Goal: Task Accomplishment & Management: Use online tool/utility

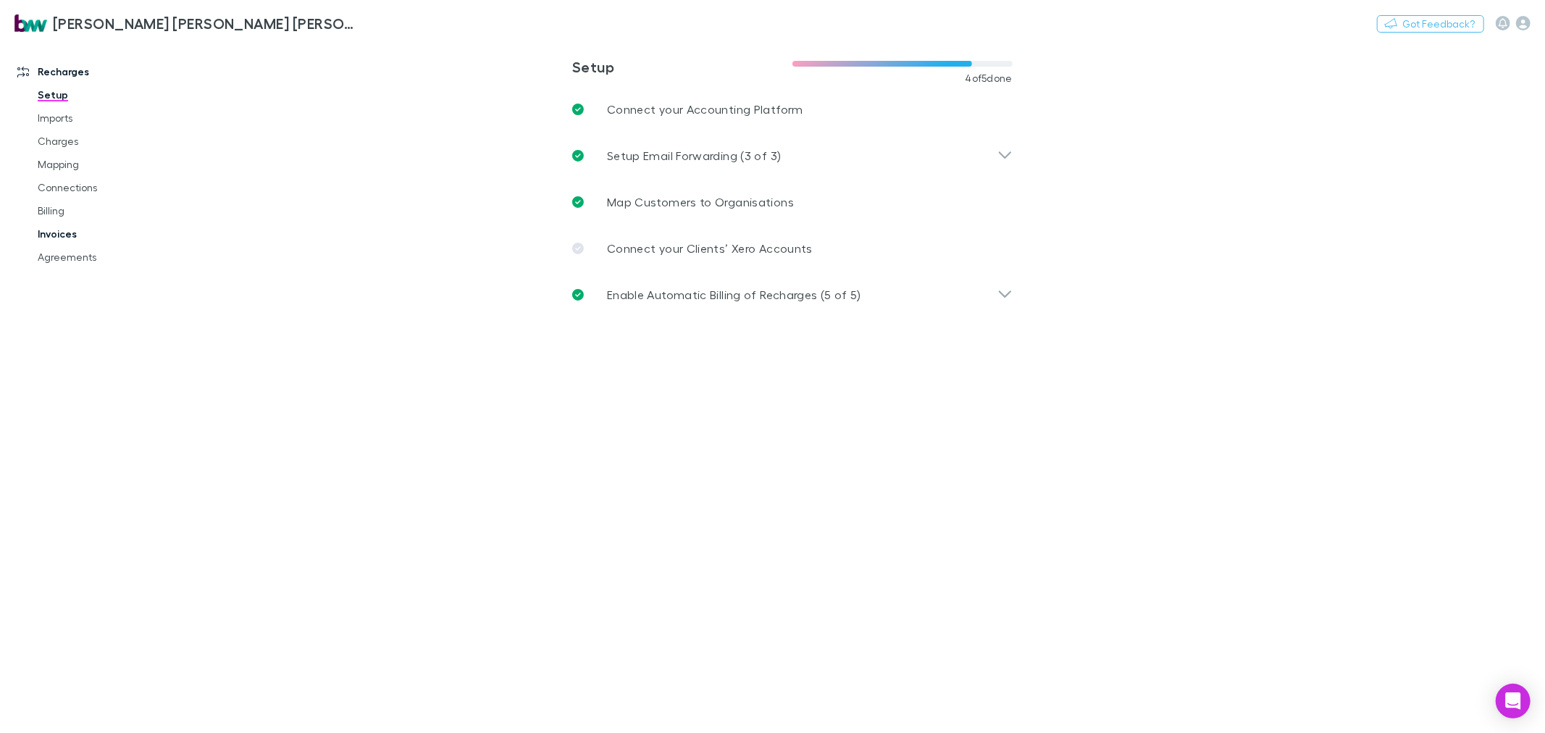
click at [69, 235] on link "Invoices" at bounding box center [111, 233] width 177 height 23
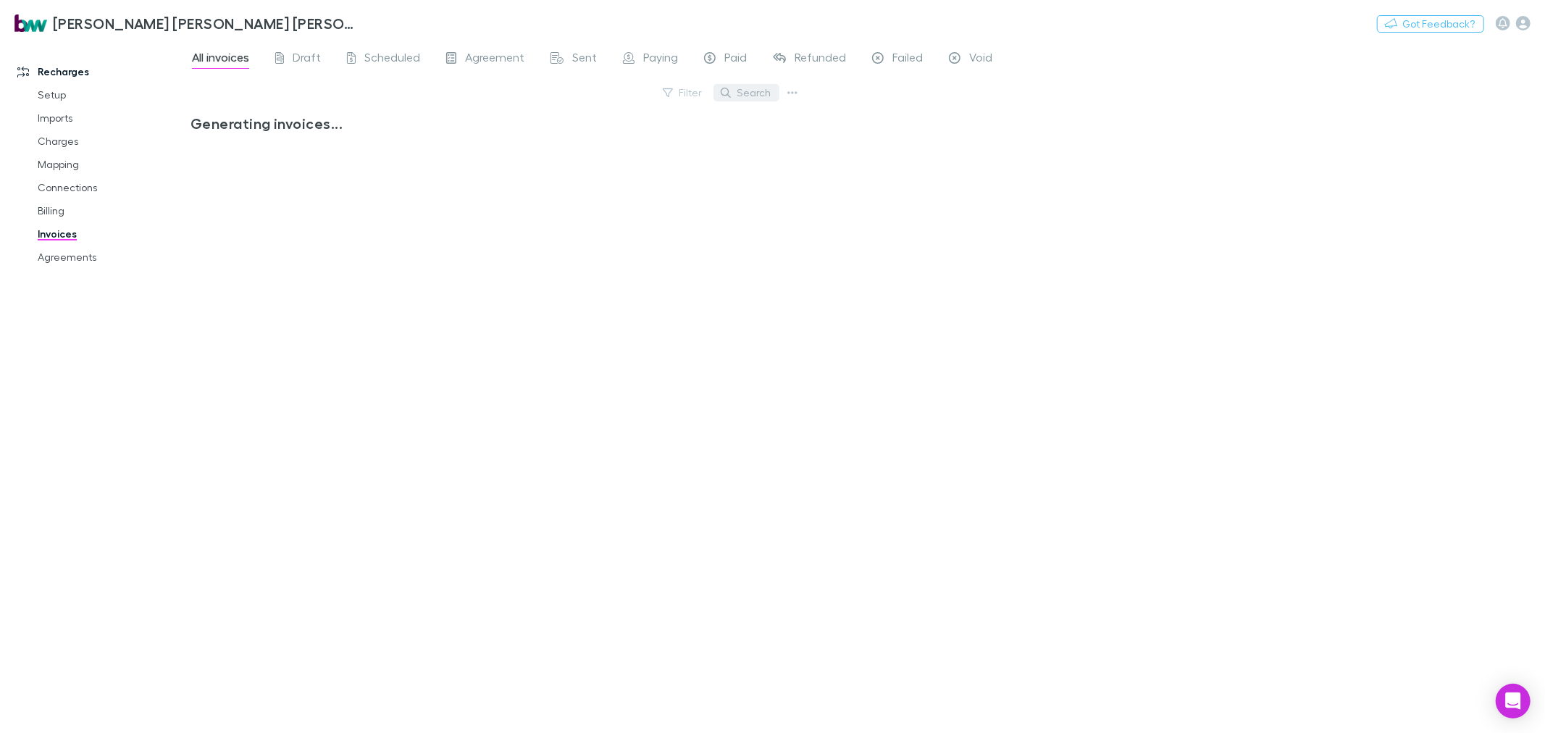
click at [758, 89] on button "Search" at bounding box center [747, 92] width 66 height 17
type input "****"
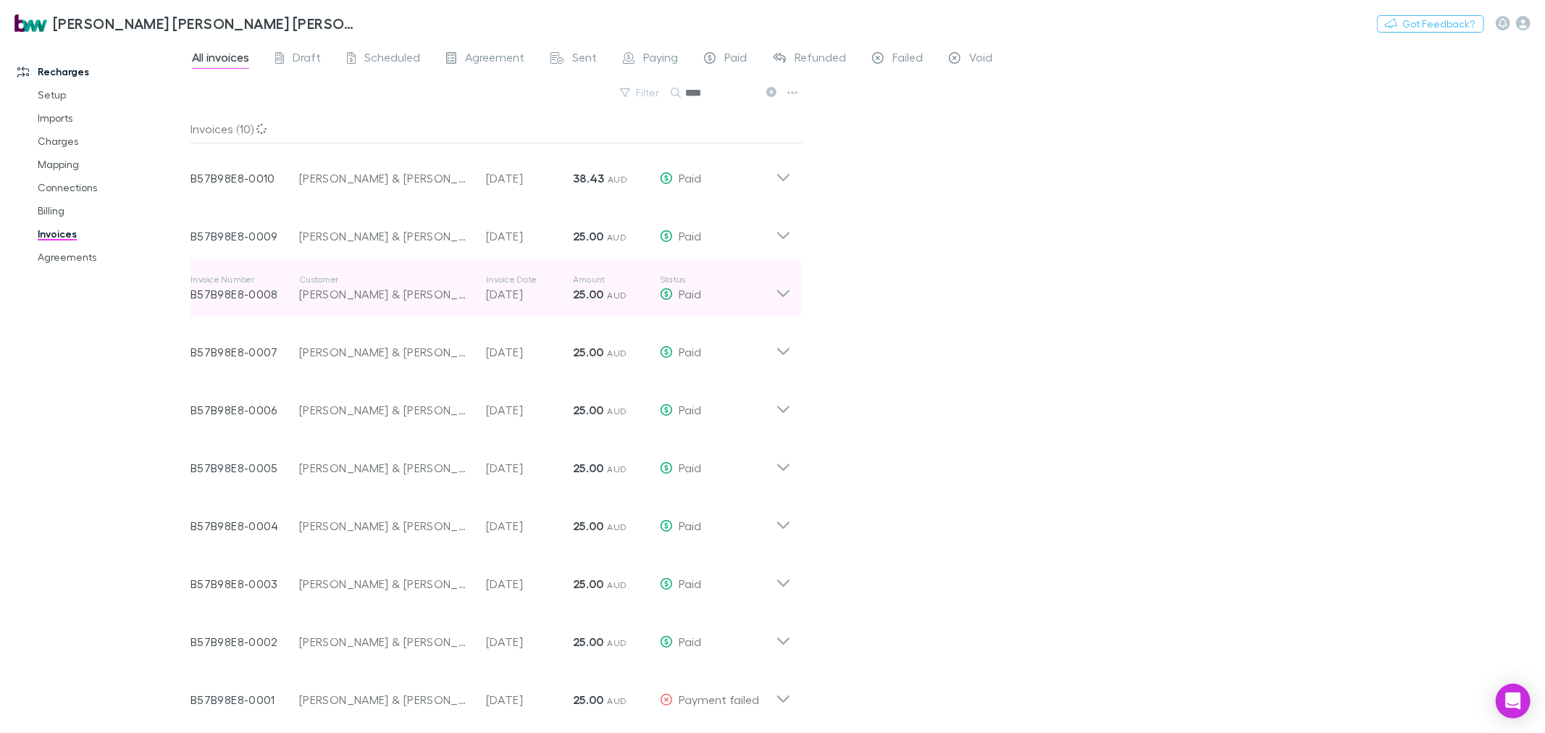
scroll to position [1, 0]
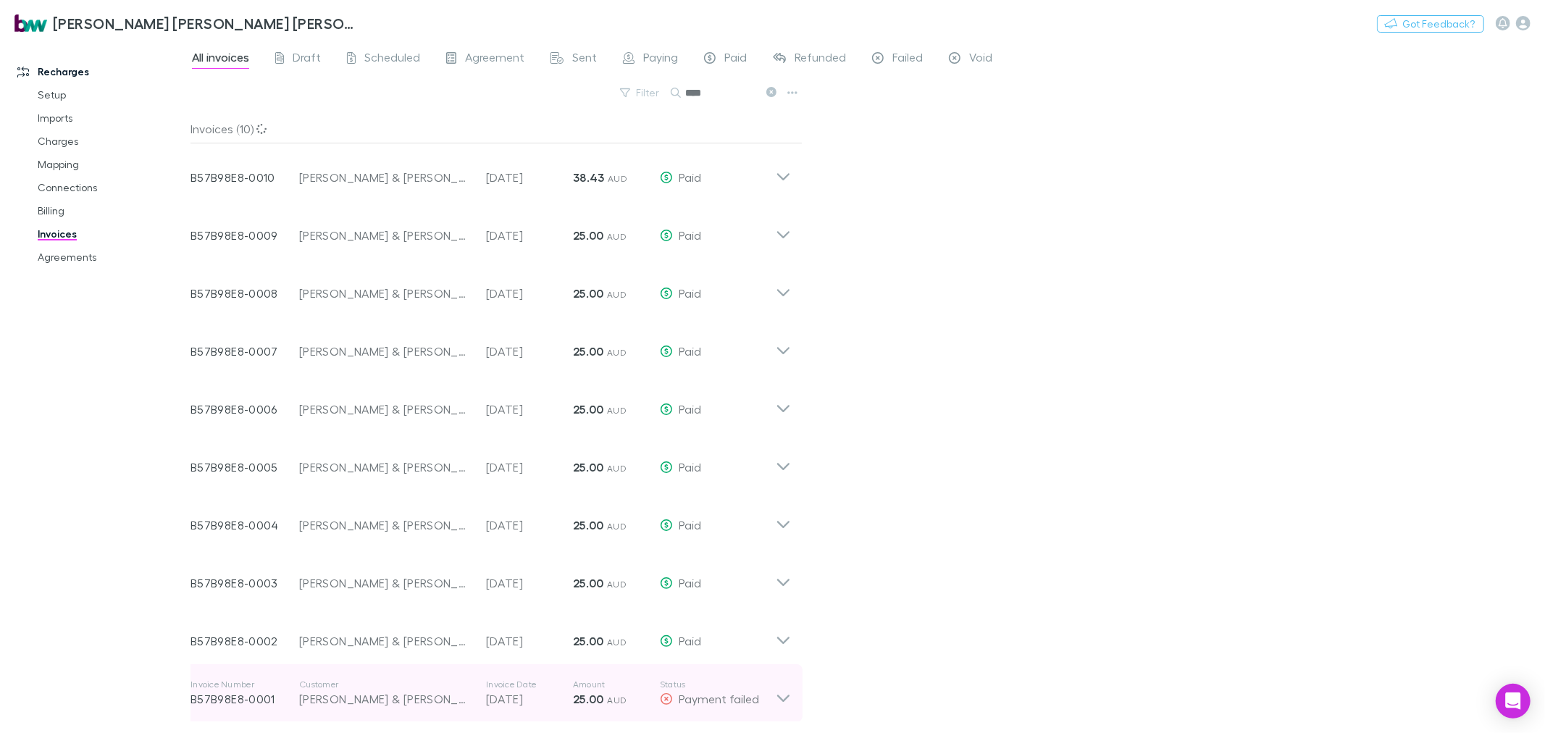
click at [788, 698] on icon at bounding box center [783, 693] width 15 height 29
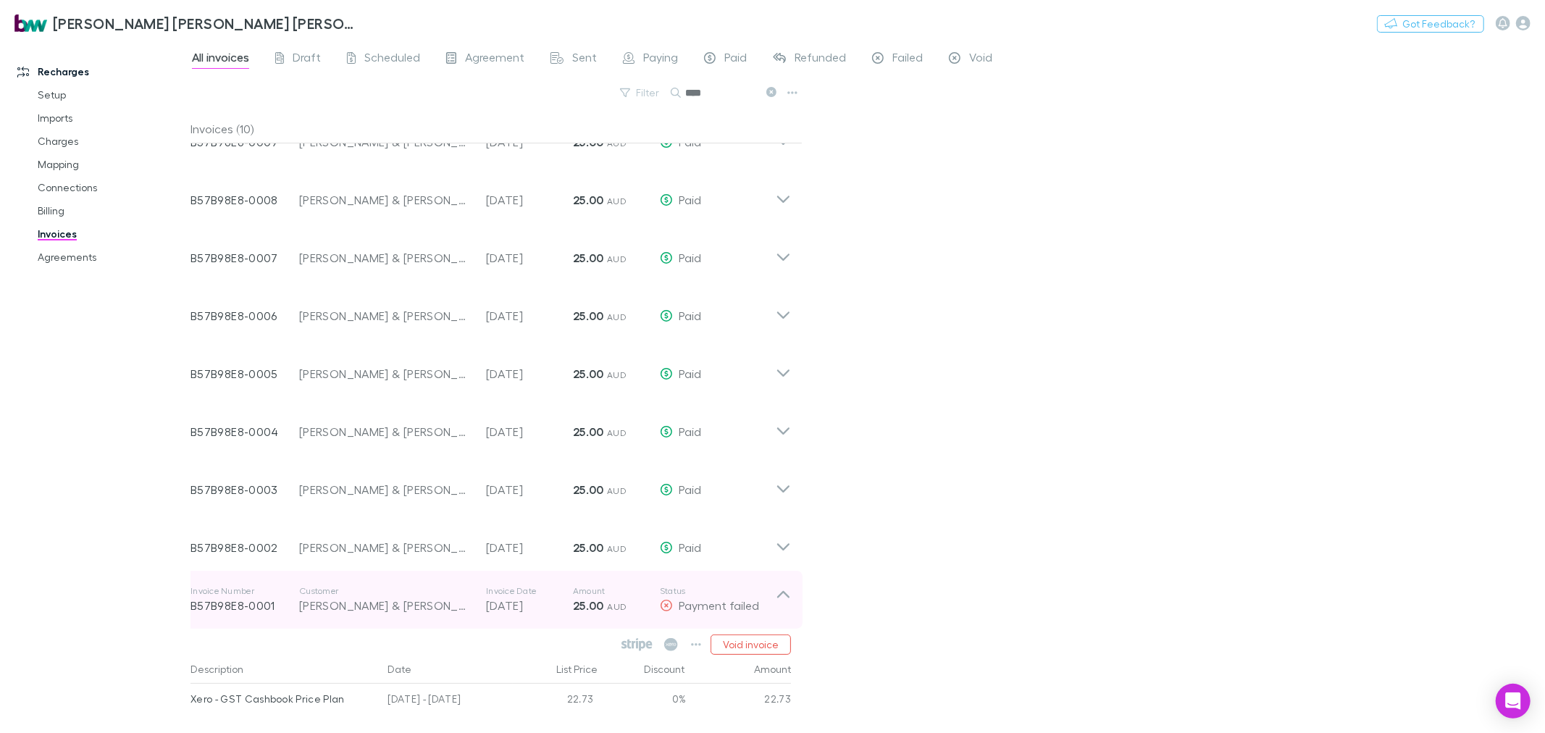
scroll to position [180, 0]
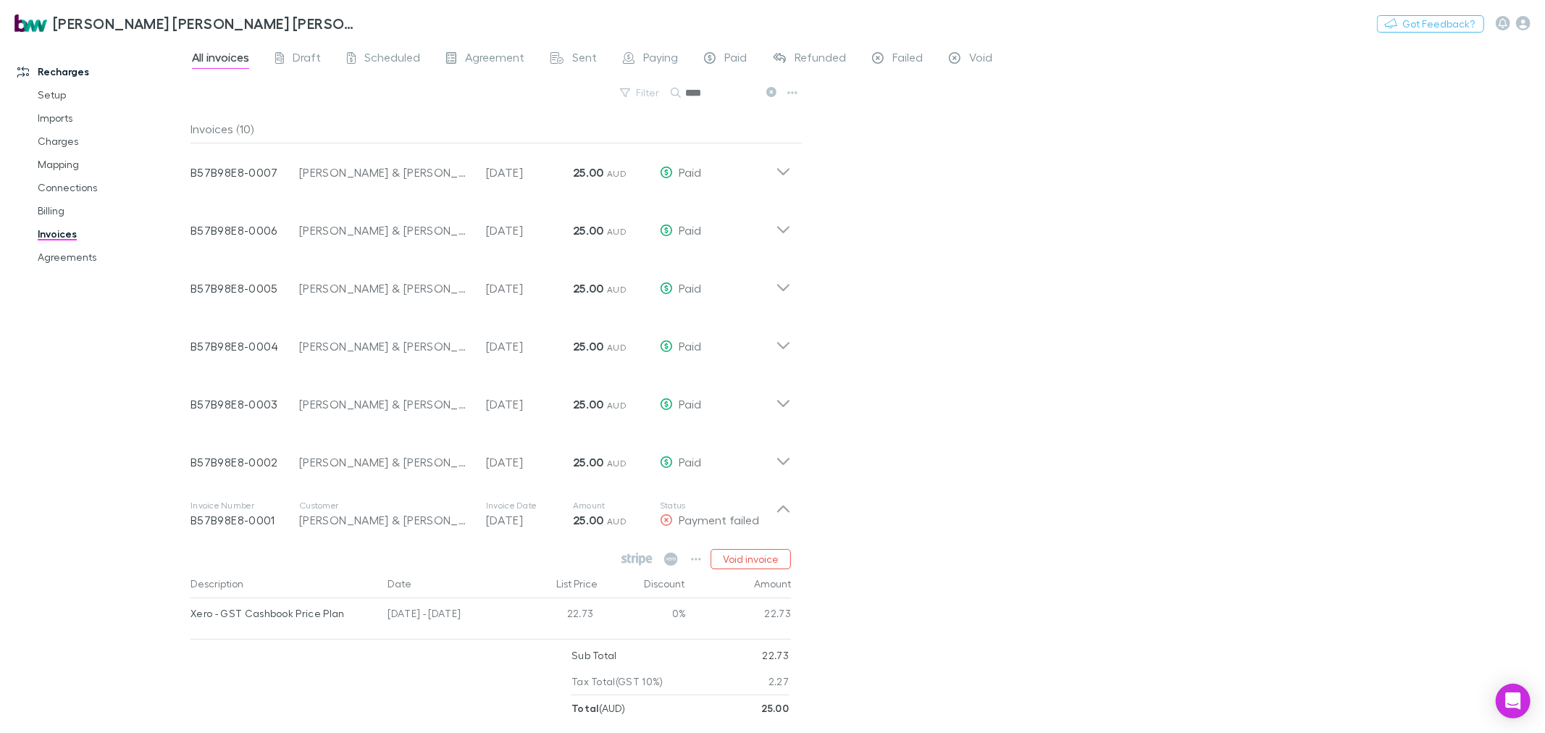
click at [924, 544] on div "All invoices Draft Scheduled Agreement Sent Paying Paid Refunded Failed Void Fi…" at bounding box center [868, 387] width 1355 height 693
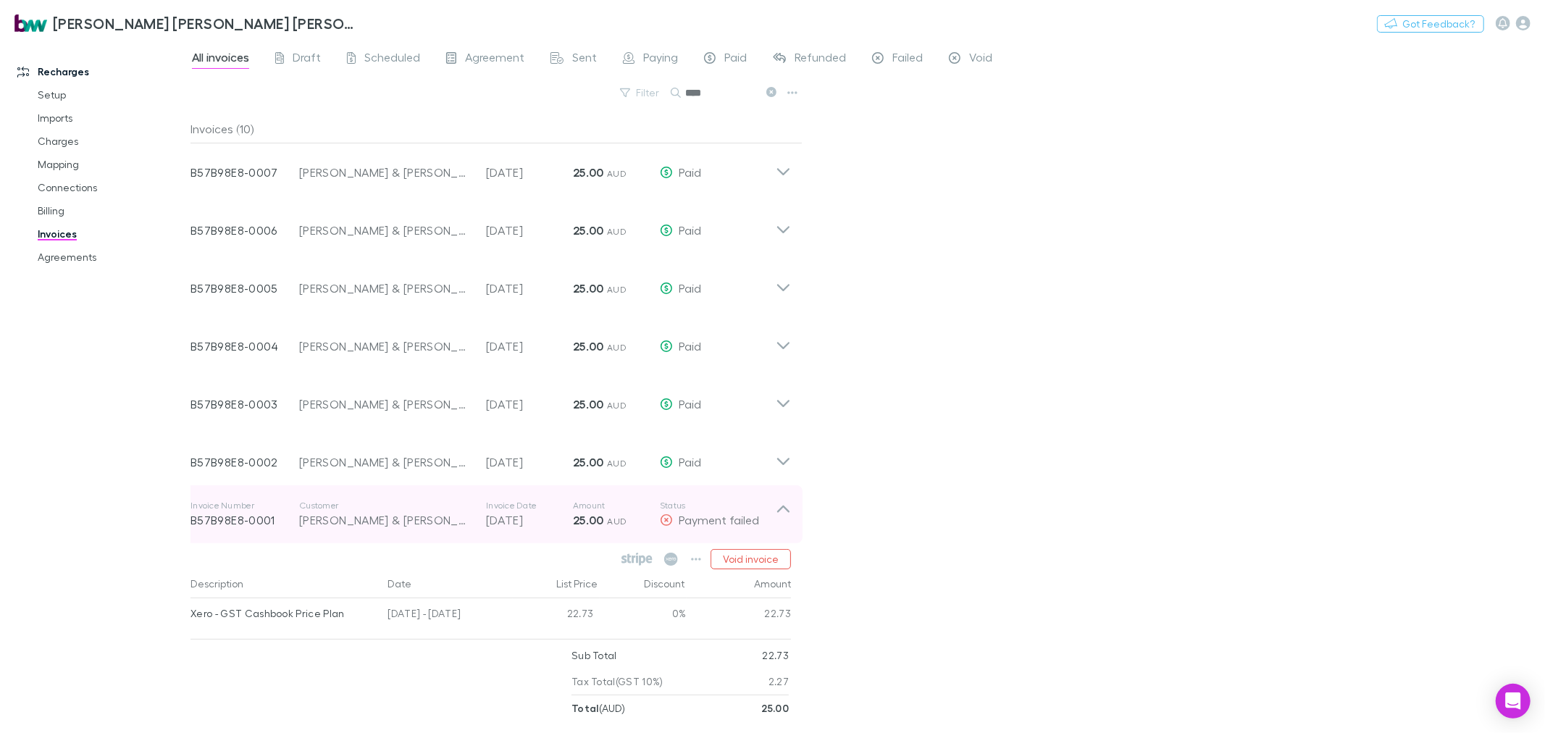
click at [252, 516] on p "B57B98E8-0001" at bounding box center [245, 519] width 109 height 17
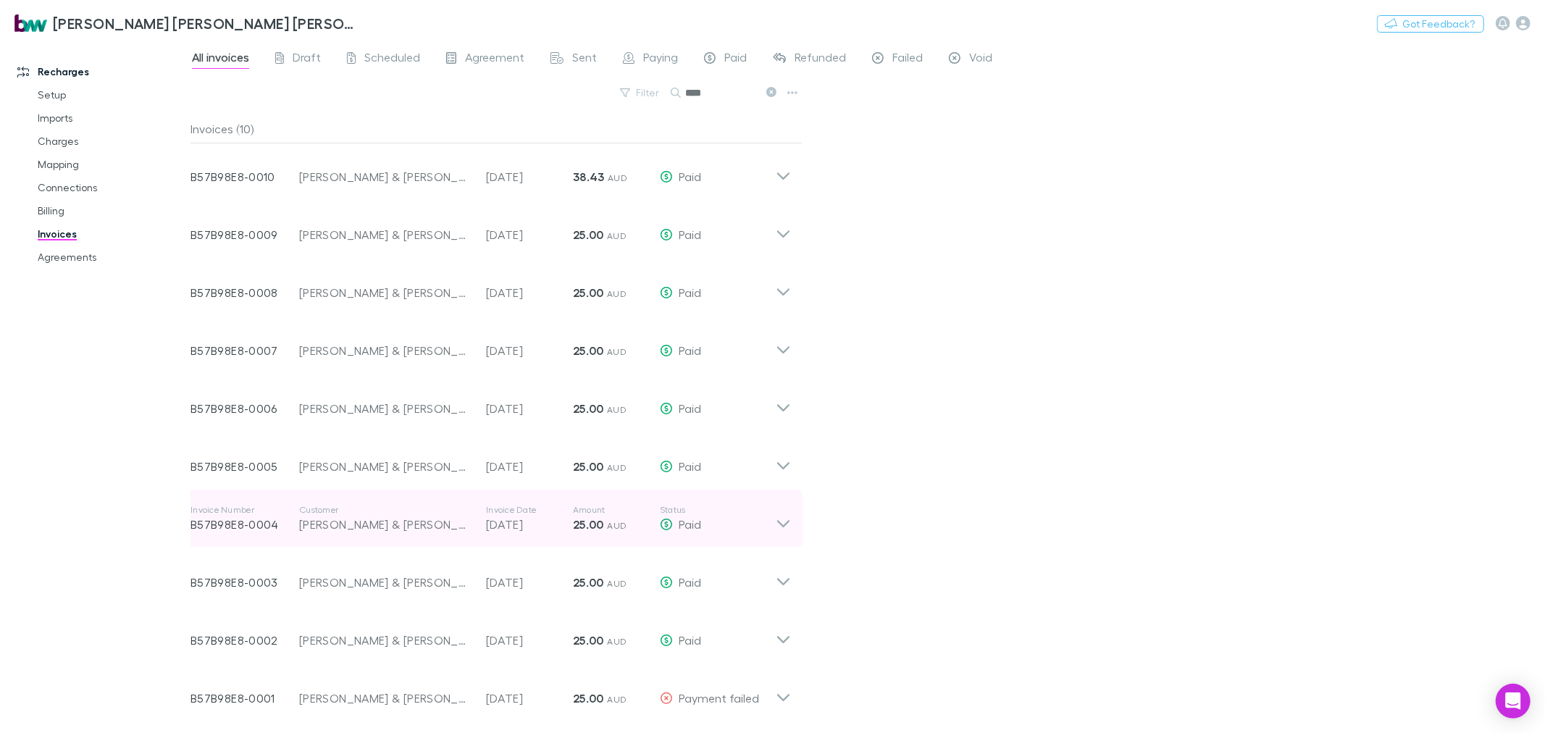
scroll to position [1, 0]
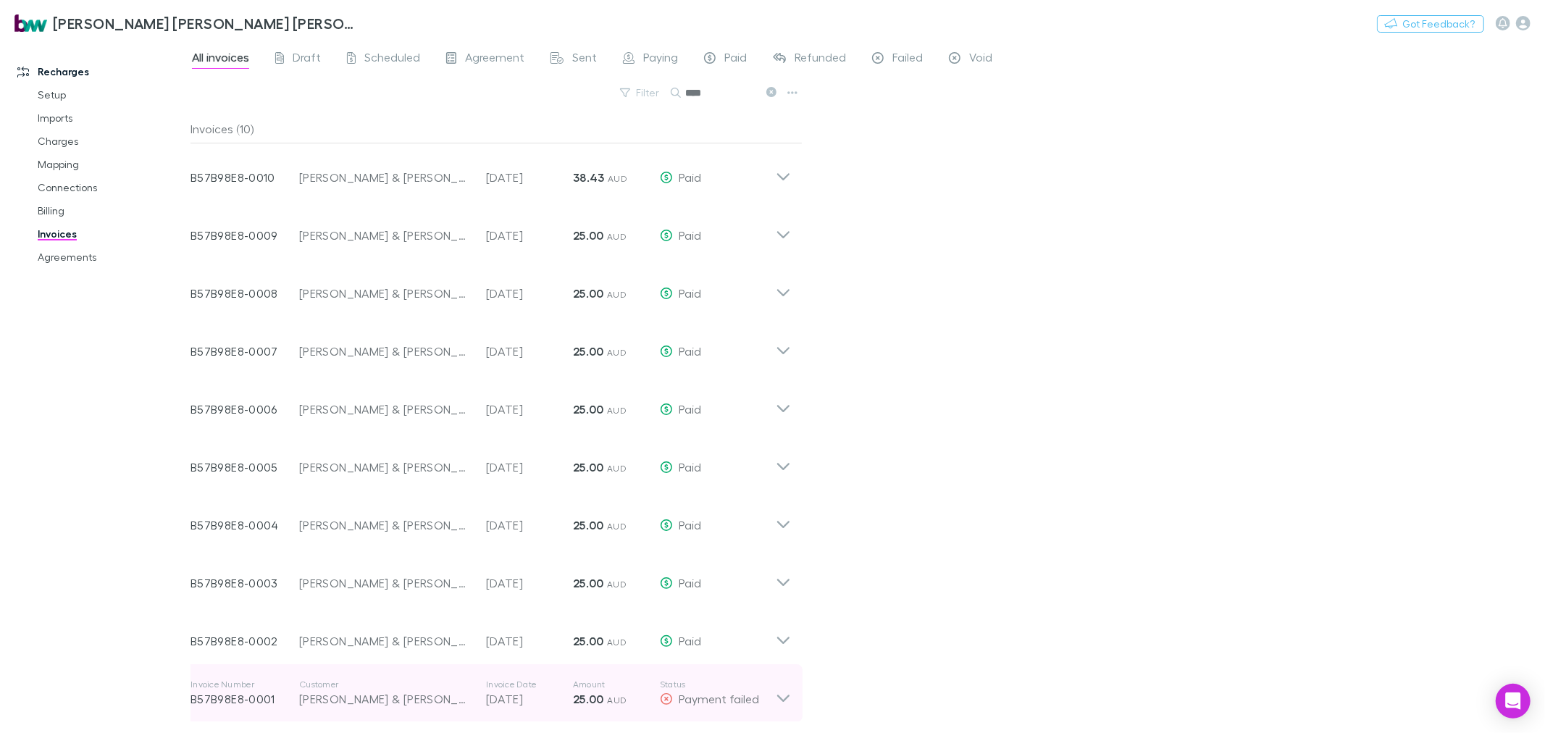
click at [787, 703] on icon at bounding box center [783, 693] width 15 height 29
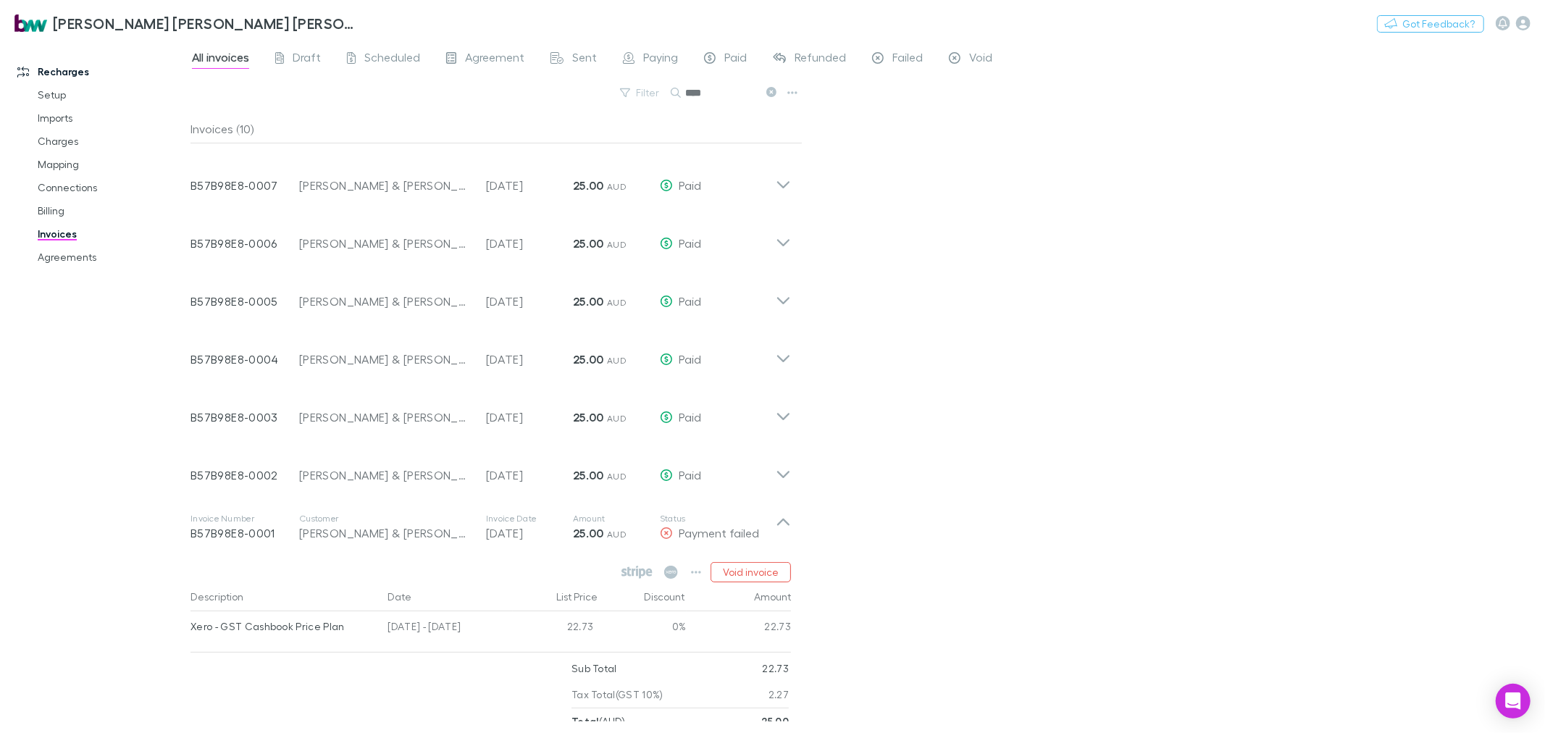
scroll to position [180, 0]
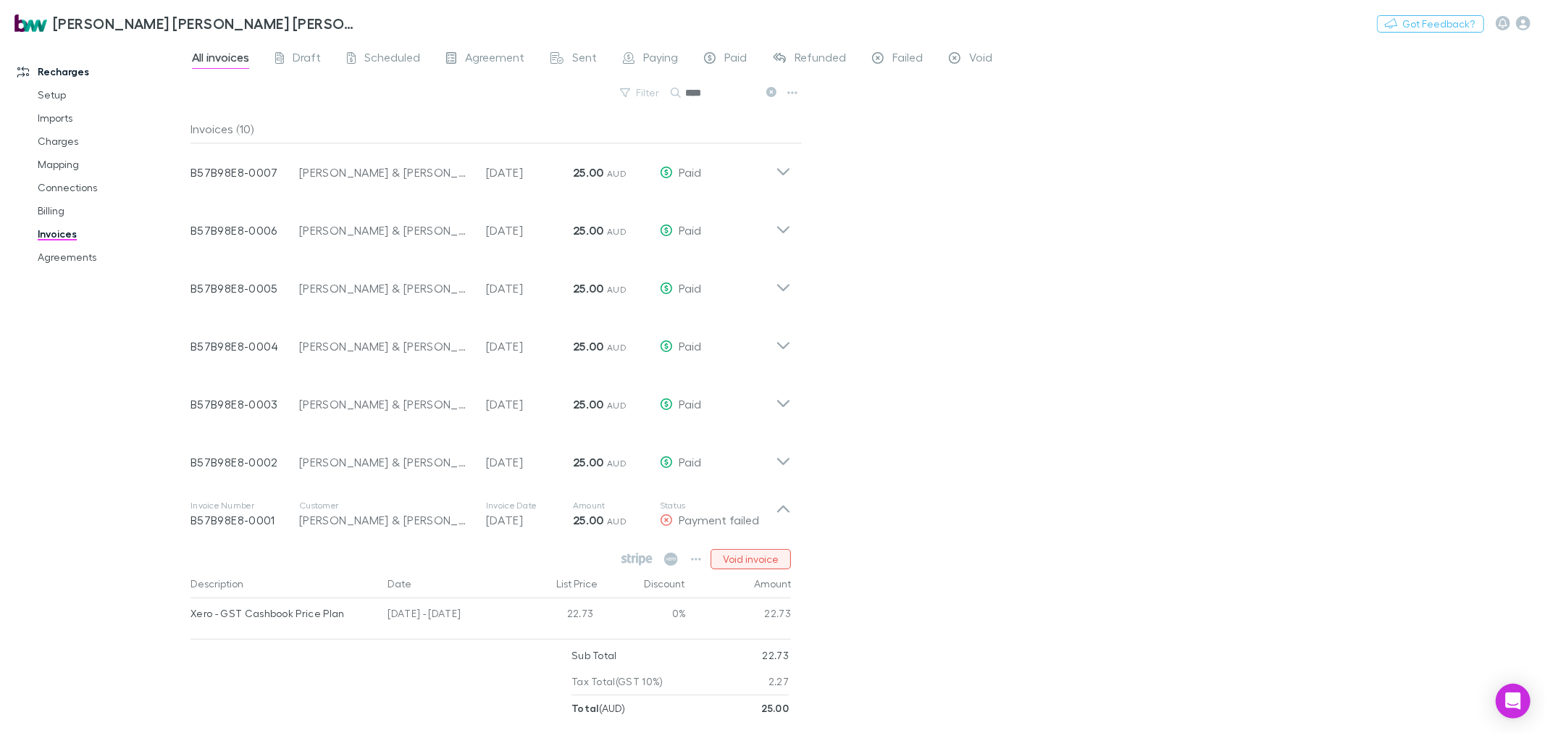
click at [756, 558] on button "Void invoice" at bounding box center [751, 559] width 80 height 20
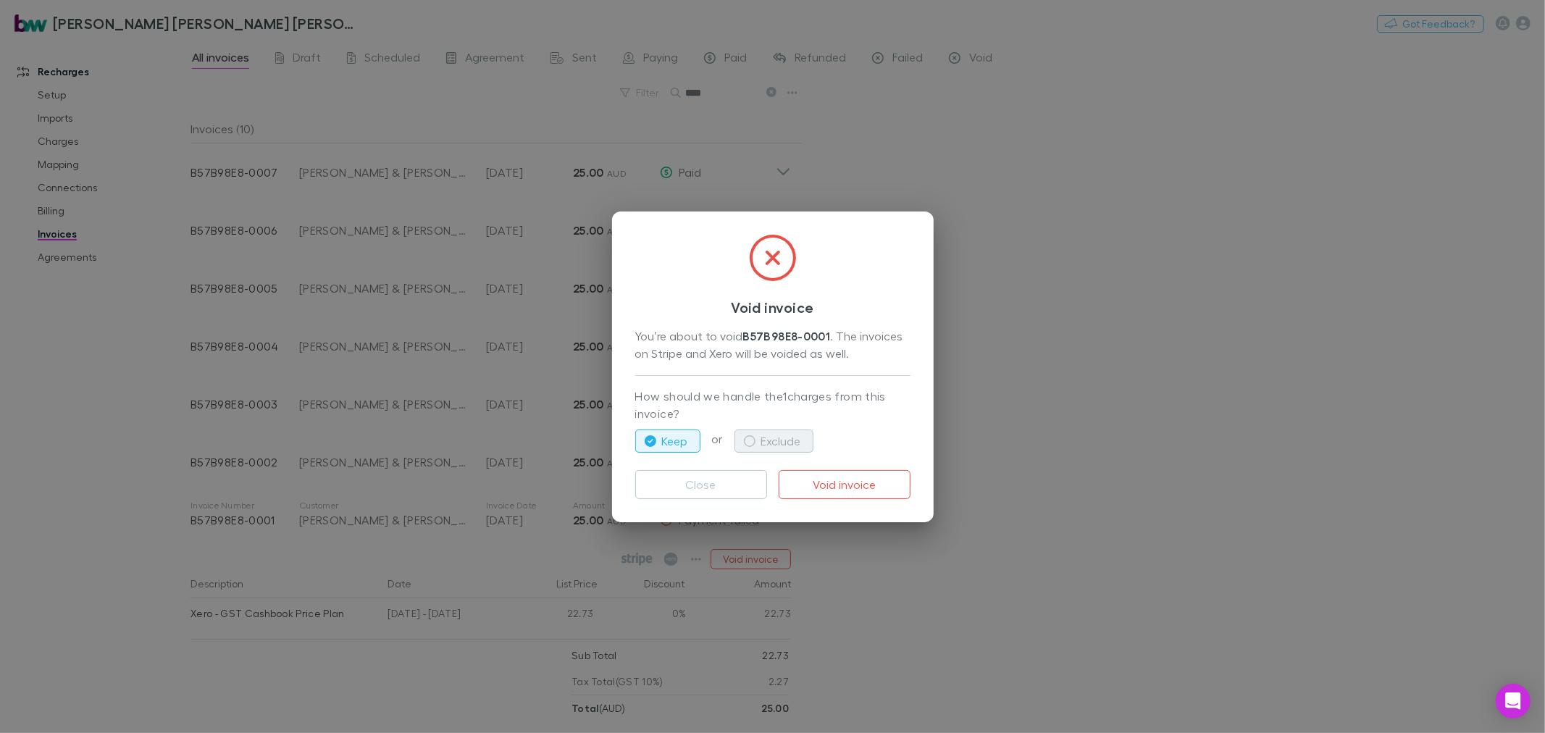
click at [777, 435] on button "Exclude" at bounding box center [774, 441] width 79 height 23
drag, startPoint x: 861, startPoint y: 480, endPoint x: 901, endPoint y: 480, distance: 40.6
click at [861, 479] on button "Void invoice" at bounding box center [845, 484] width 132 height 29
